Goal: Information Seeking & Learning: Learn about a topic

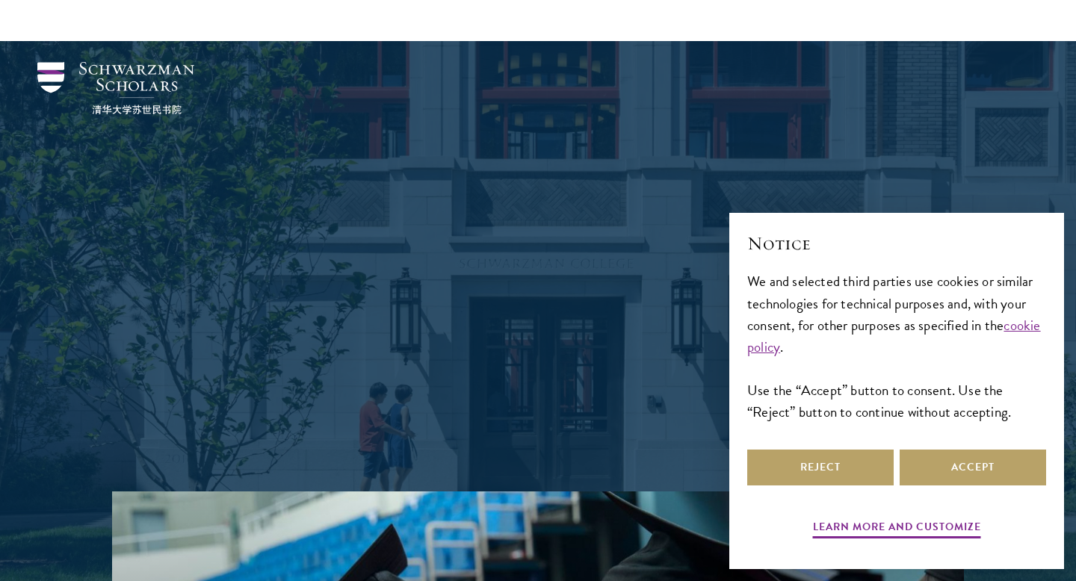
scroll to position [710, 0]
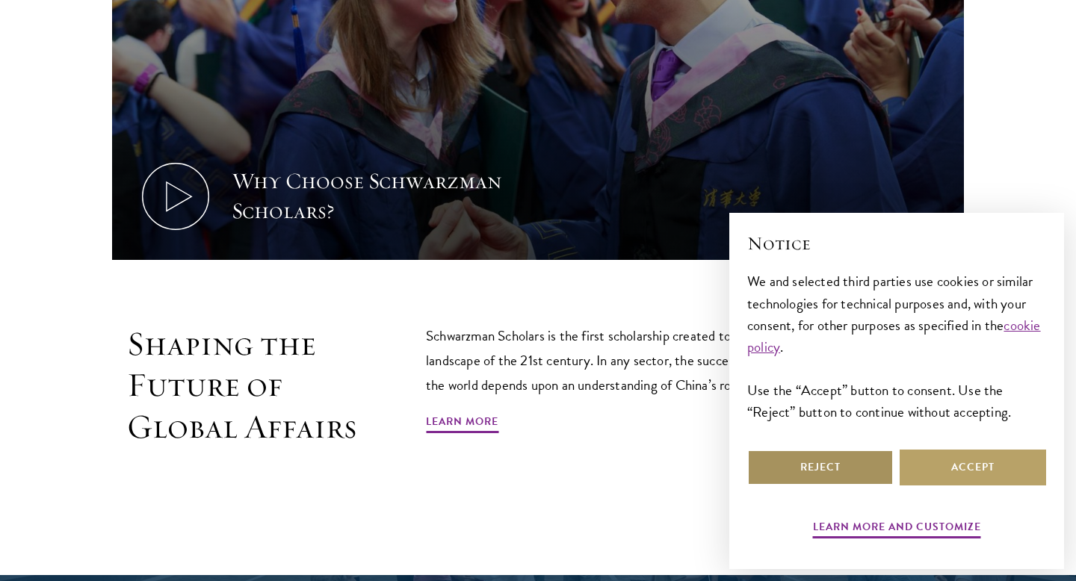
click at [849, 462] on button "Reject" at bounding box center [820, 468] width 146 height 36
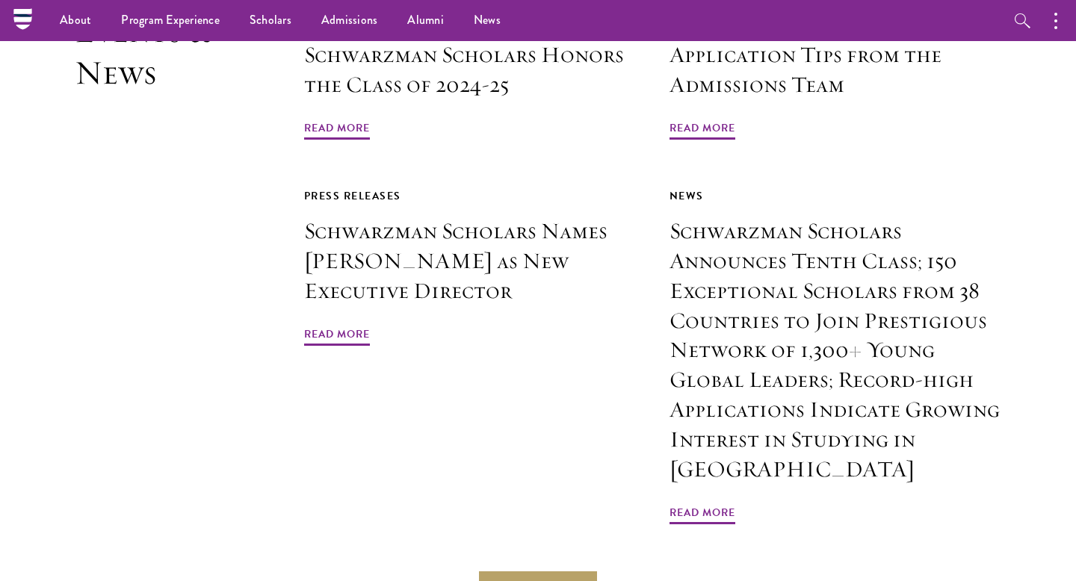
scroll to position [3584, 0]
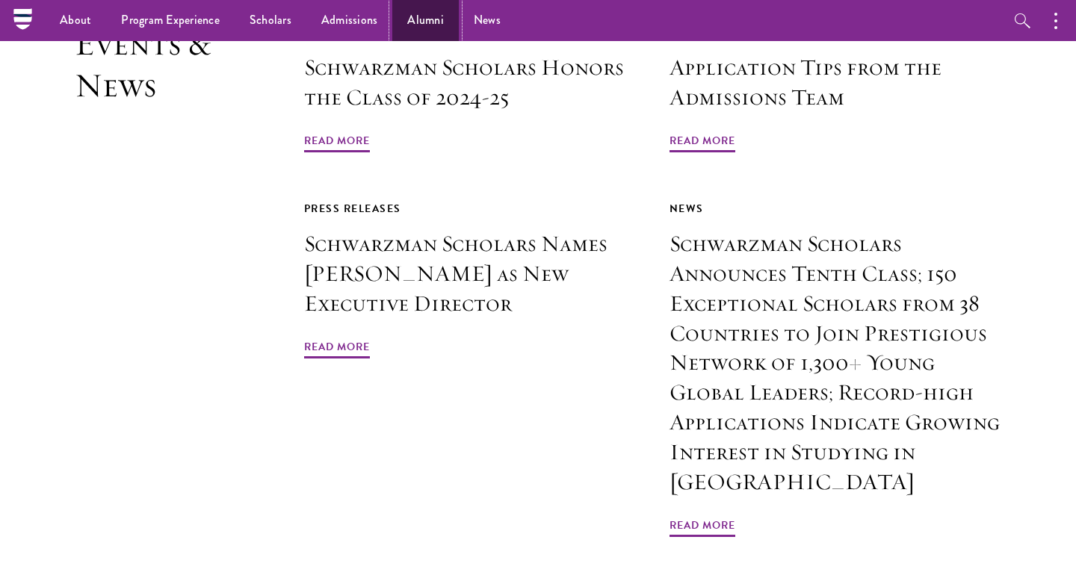
click at [432, 22] on link "Alumni" at bounding box center [425, 20] width 66 height 41
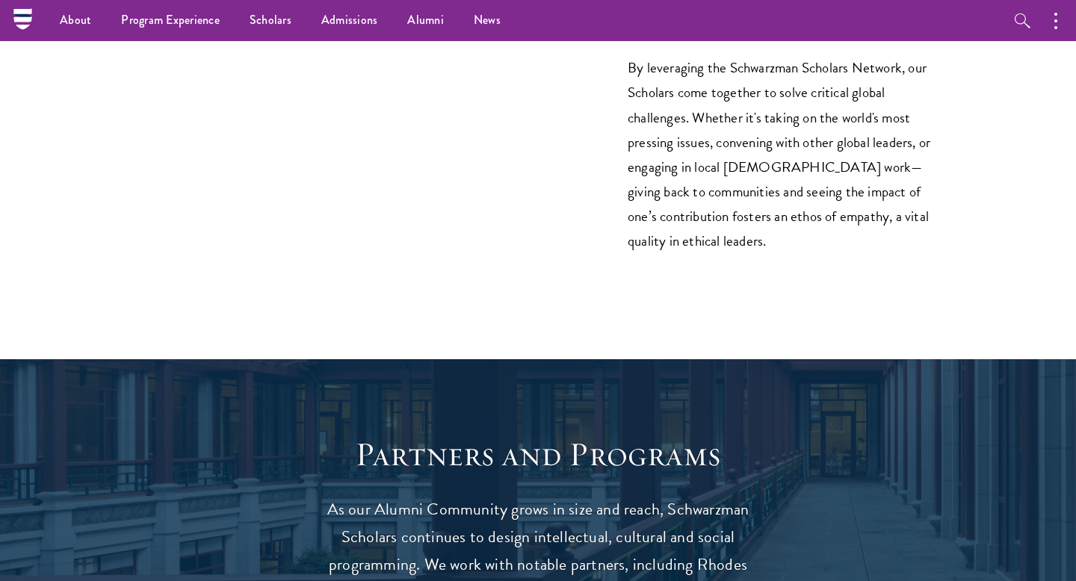
scroll to position [2359, 0]
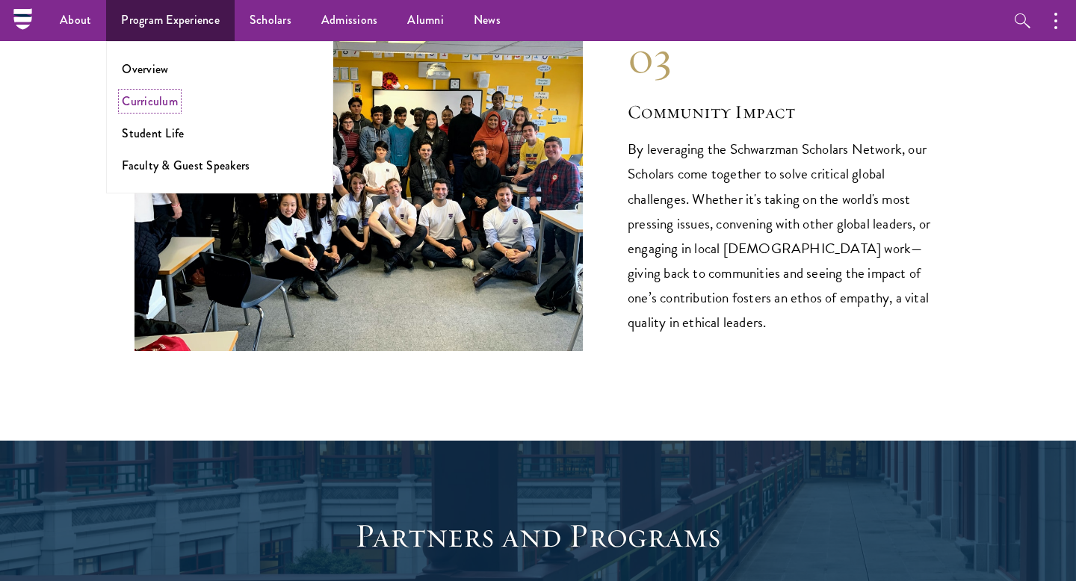
click at [154, 102] on link "Curriculum" at bounding box center [150, 101] width 56 height 17
